Goal: Task Accomplishment & Management: Use online tool/utility

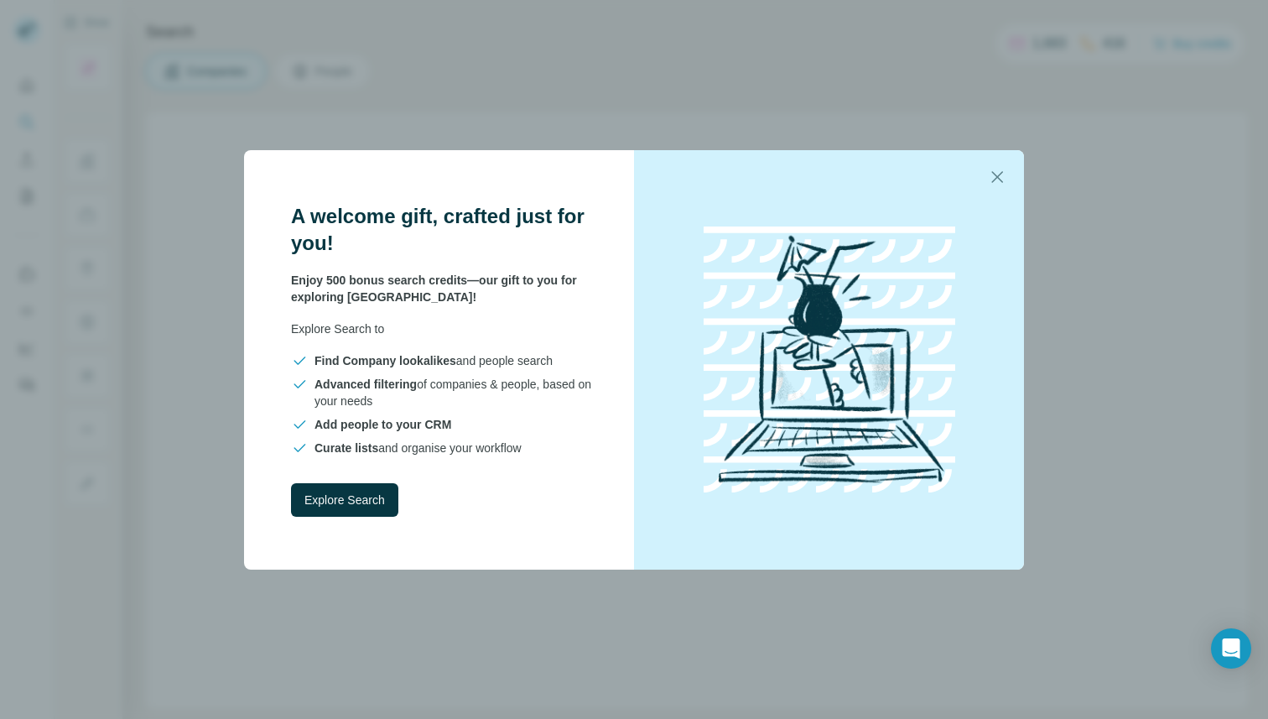
click at [807, 138] on div "A welcome gift, crafted just for you! Enjoy 500 bonus search credits—our gift t…" at bounding box center [634, 359] width 1268 height 719
click at [989, 176] on icon "button" at bounding box center [997, 177] width 20 height 20
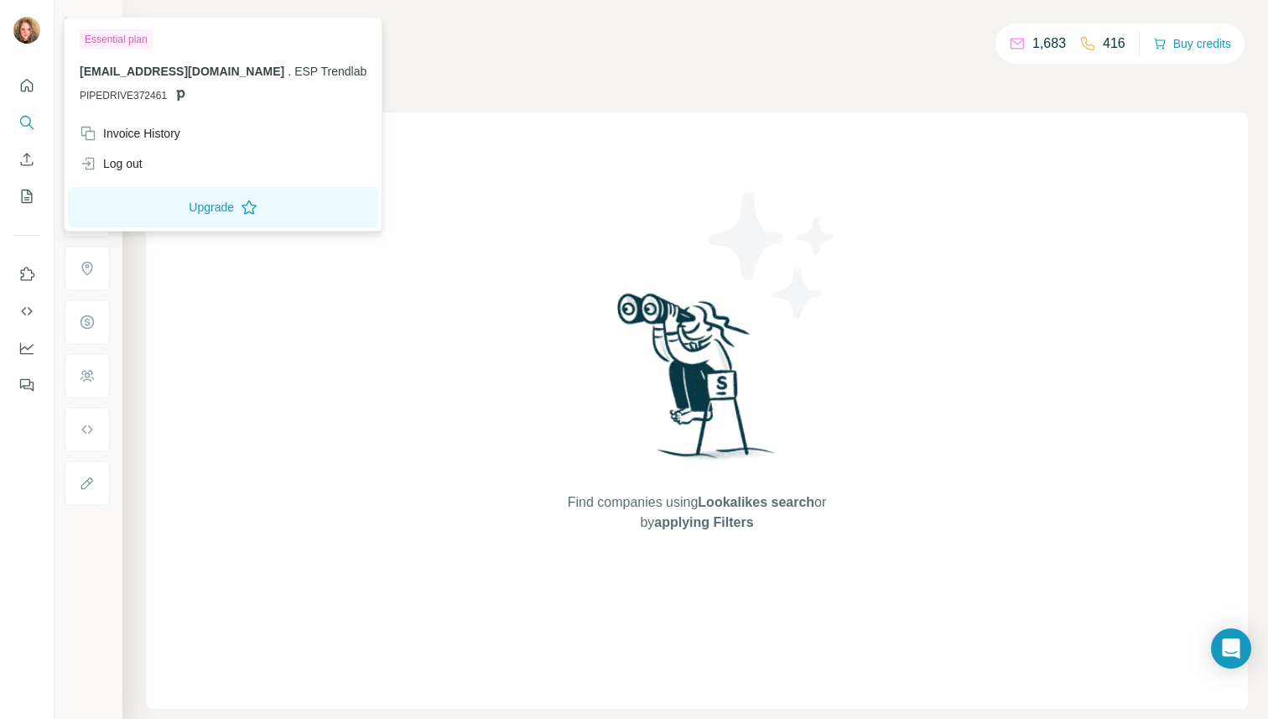
click at [35, 30] on img at bounding box center [26, 30] width 27 height 27
click at [267, 427] on div "Find companies using Lookalikes search or by applying Filters" at bounding box center [697, 410] width 1102 height 596
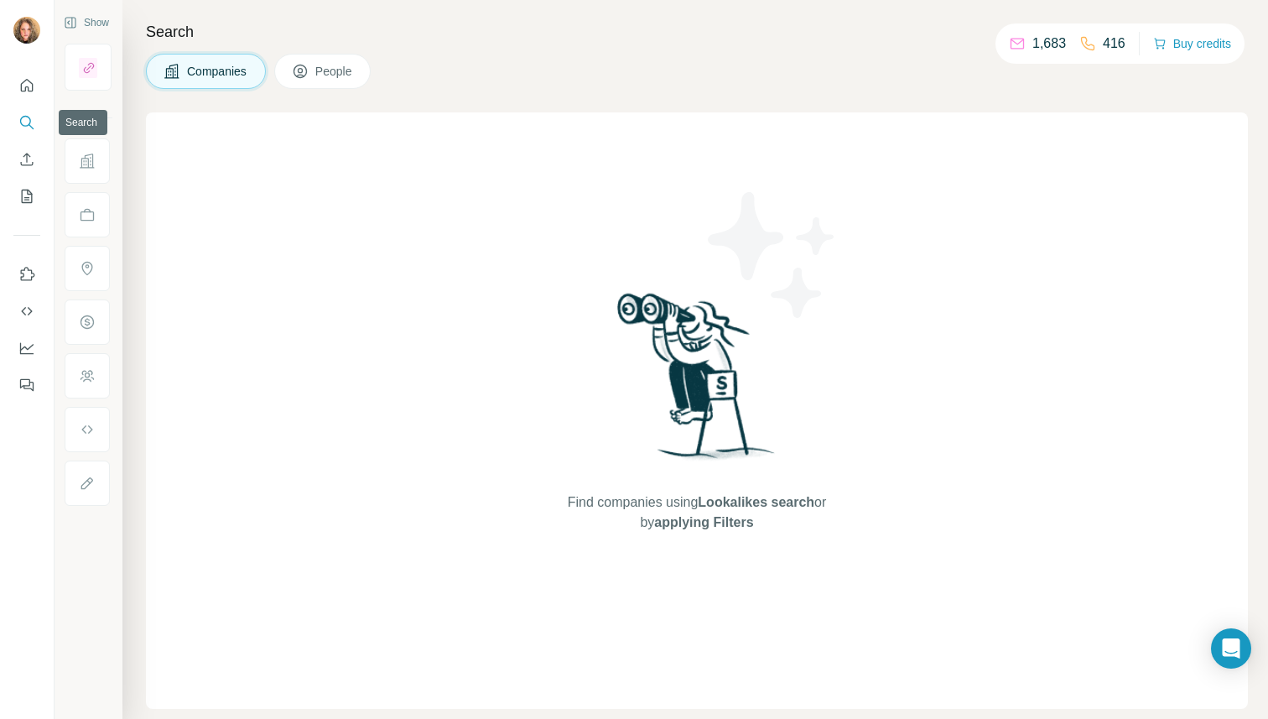
click at [27, 123] on icon "Search" at bounding box center [26, 122] width 17 height 17
click at [27, 124] on icon "Search" at bounding box center [26, 122] width 17 height 17
